Goal: Information Seeking & Learning: Learn about a topic

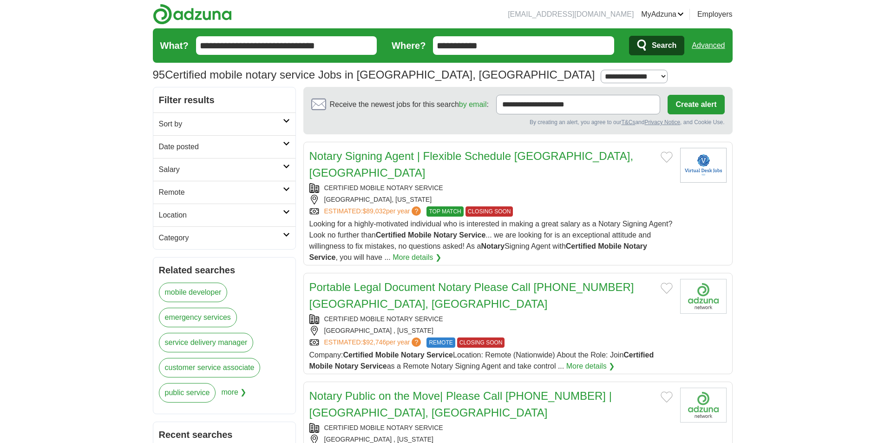
click at [334, 52] on input "**********" at bounding box center [286, 45] width 181 height 19
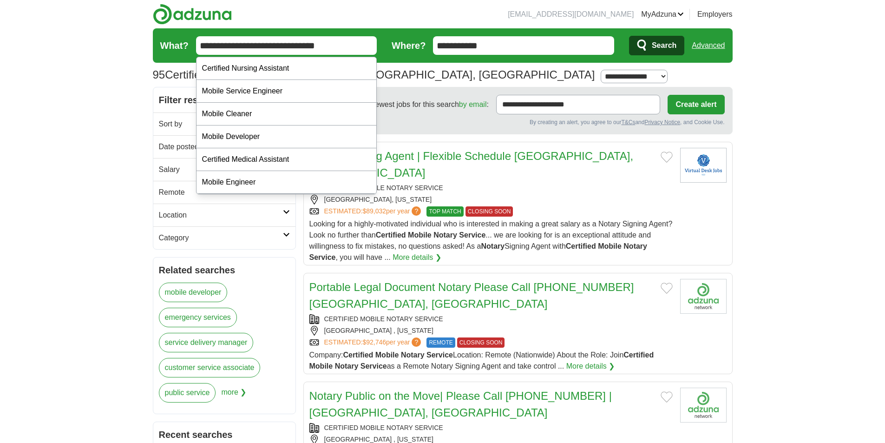
drag, startPoint x: 322, startPoint y: 48, endPoint x: 28, endPoint y: 9, distance: 296.5
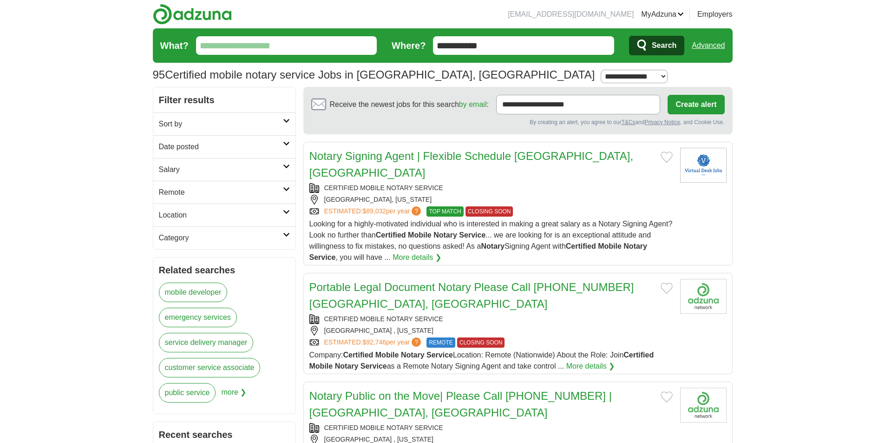
click at [629, 36] on button "Search" at bounding box center [656, 46] width 55 height 20
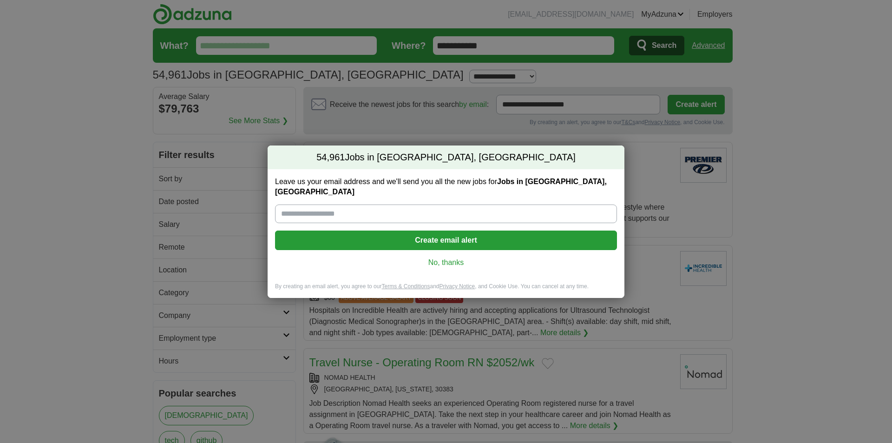
click at [443, 257] on link "No, thanks" at bounding box center [445, 262] width 327 height 10
